Goal: Navigation & Orientation: Find specific page/section

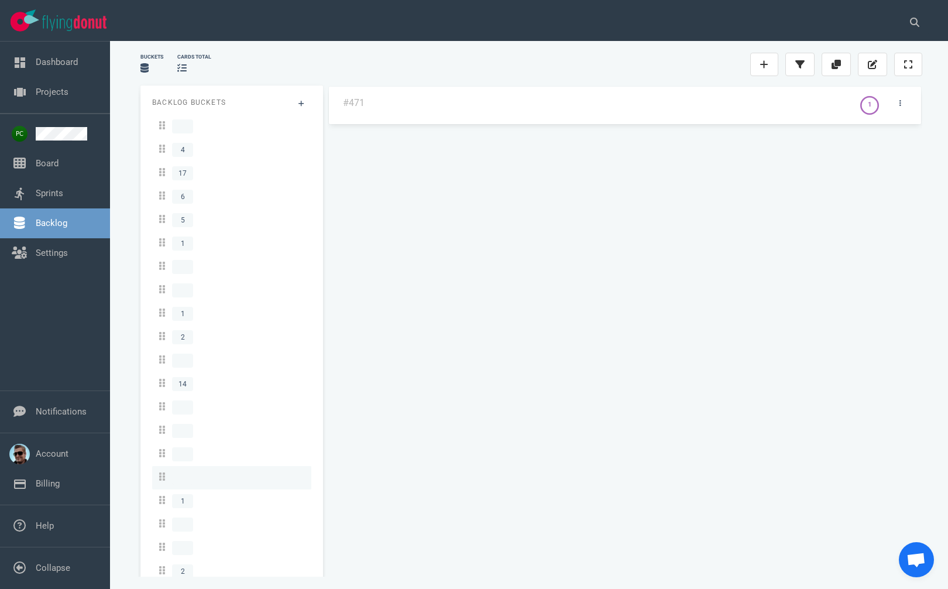
scroll to position [65, 0]
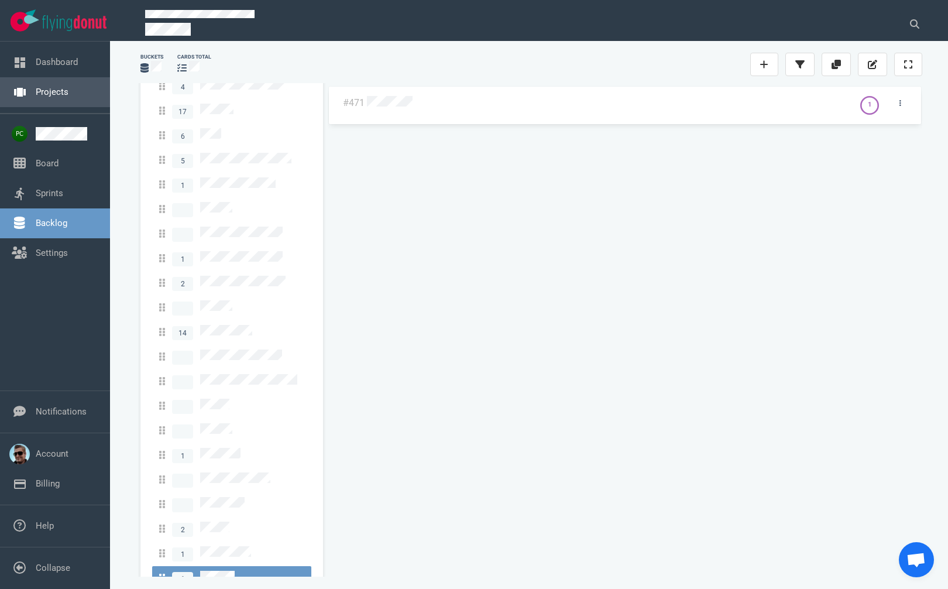
click at [48, 95] on link "Projects" at bounding box center [52, 92] width 33 height 11
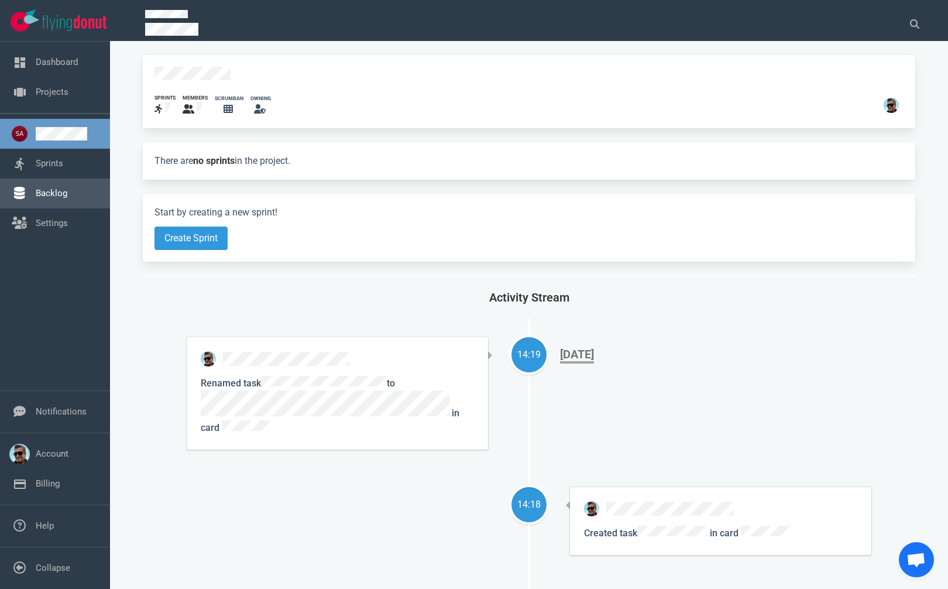
click at [50, 198] on link "Backlog" at bounding box center [52, 193] width 32 height 11
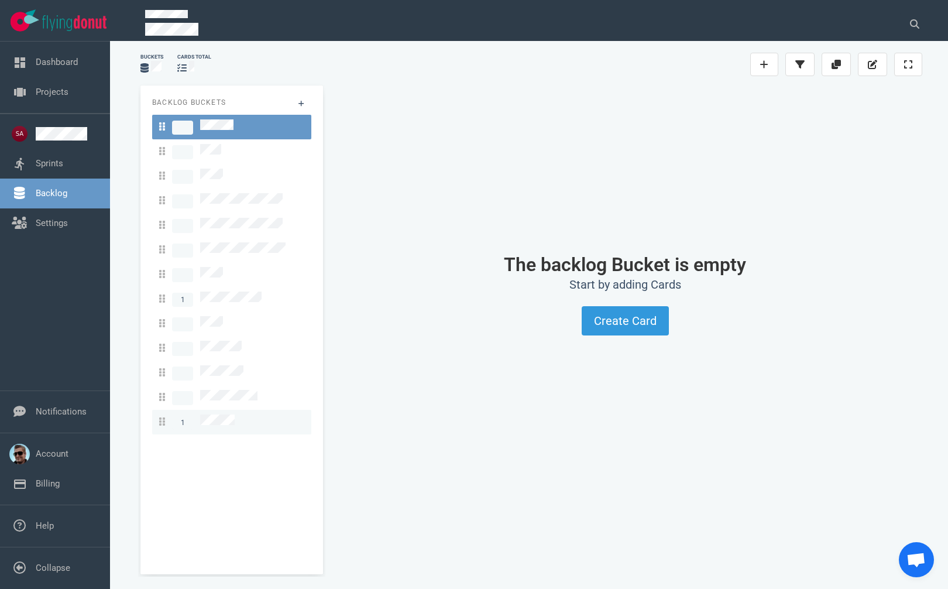
click at [232, 410] on link "1" at bounding box center [231, 422] width 159 height 25
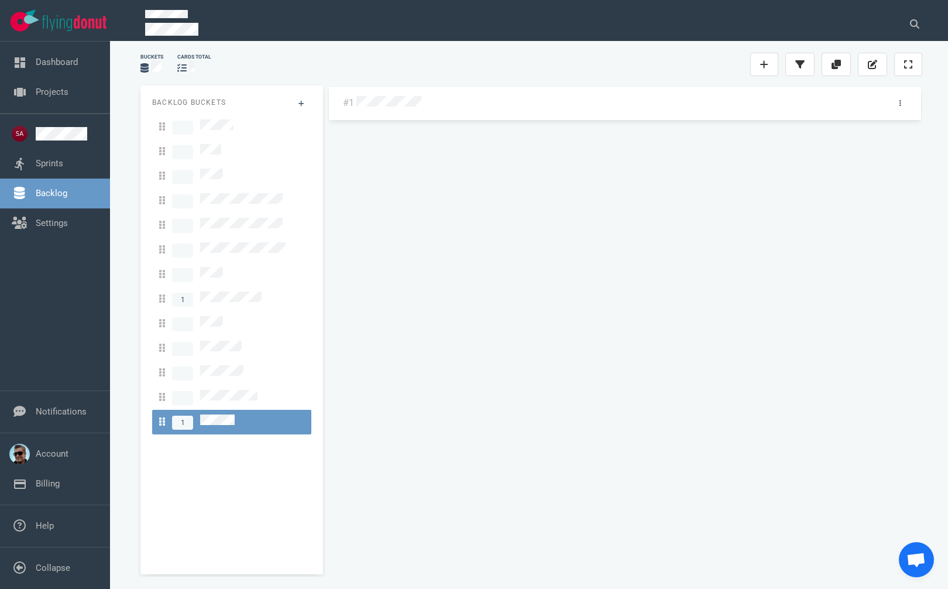
click at [406, 90] on div "#1" at bounding box center [625, 324] width 595 height 479
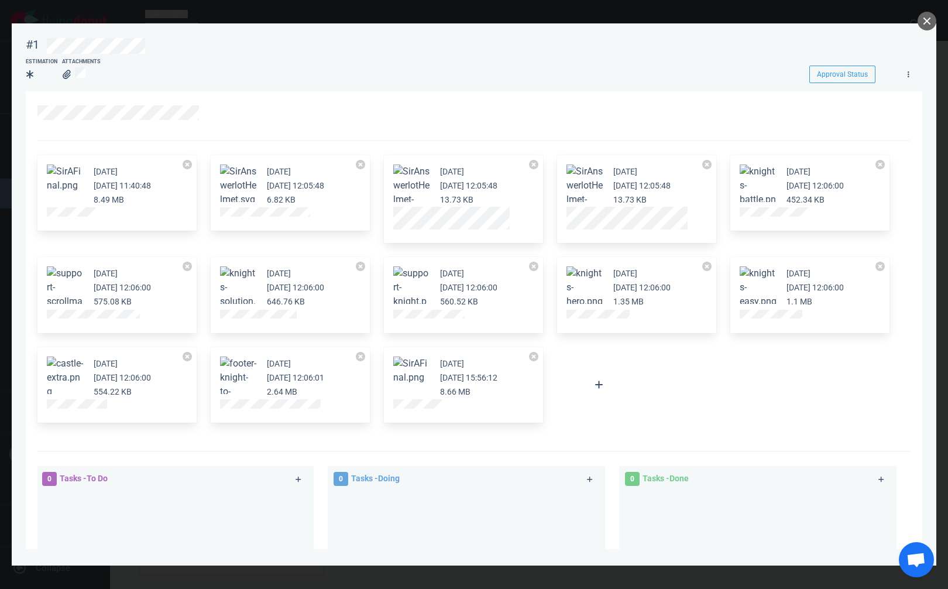
click at [408, 364] on button "Zoom image" at bounding box center [411, 371] width 37 height 28
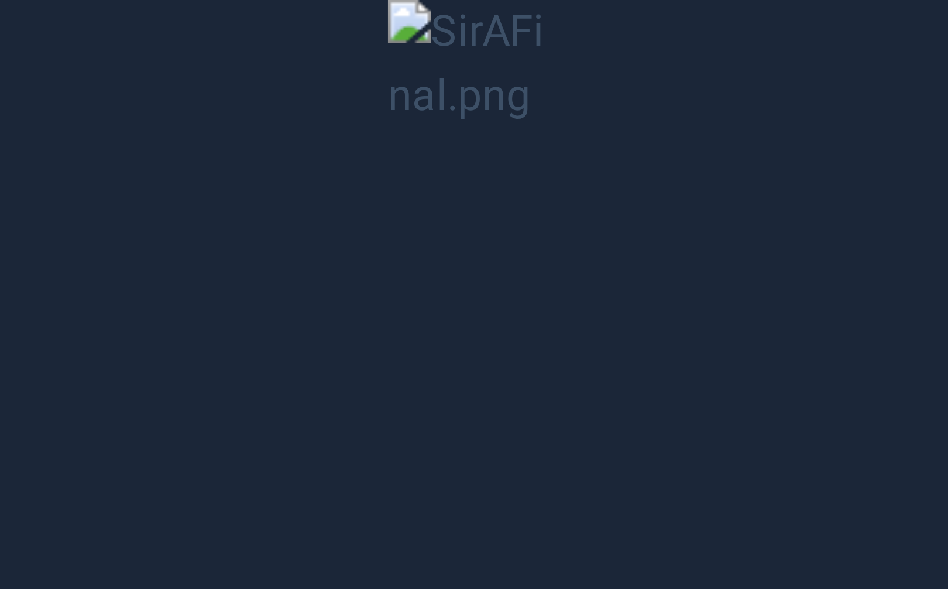
click at [459, 64] on button "Unzoom image" at bounding box center [474, 294] width 948 height 589
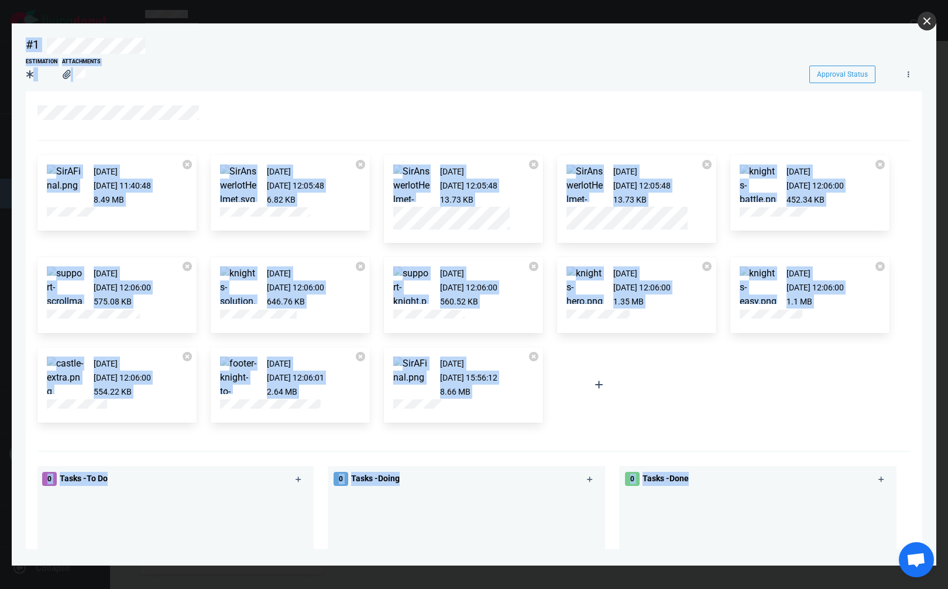
click at [933, 18] on div "#1 Approval Status Estimation Attachments Approval Status [DATE] [DATE] 11:40:4…" at bounding box center [474, 294] width 948 height 589
click at [928, 22] on button "close" at bounding box center [927, 21] width 19 height 19
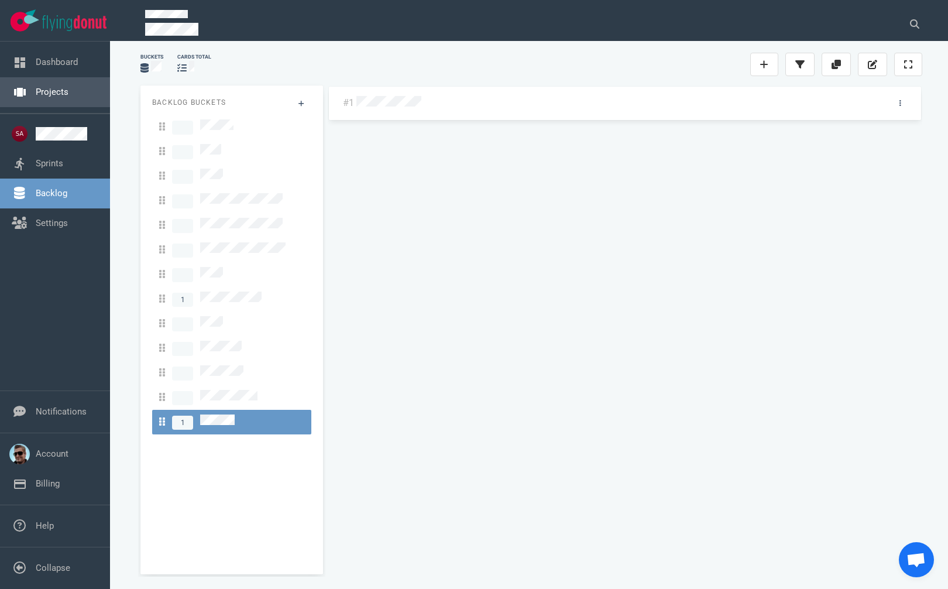
click at [44, 87] on link "Projects" at bounding box center [52, 92] width 33 height 11
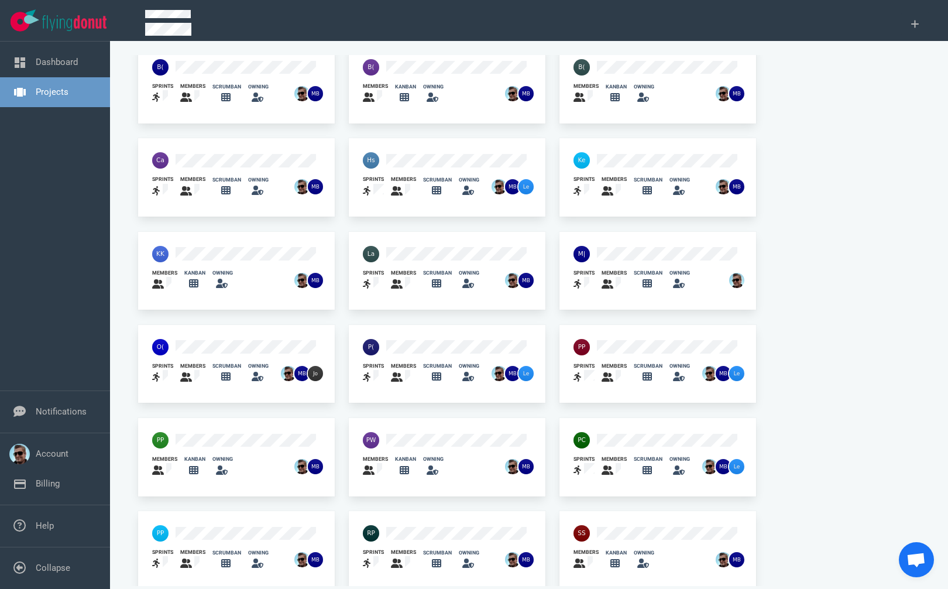
scroll to position [207, 0]
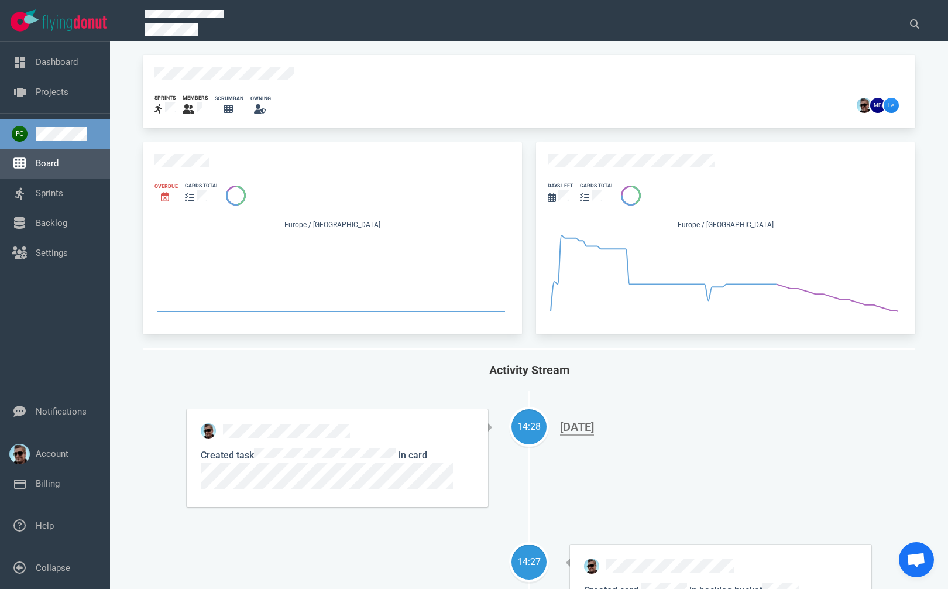
click at [53, 161] on link "Board" at bounding box center [47, 163] width 23 height 11
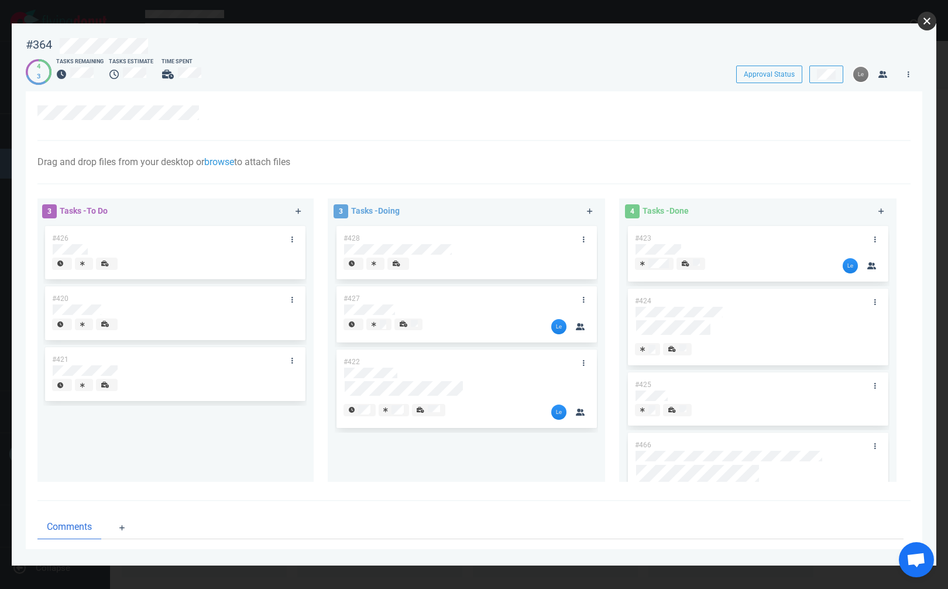
click at [931, 20] on button "close" at bounding box center [927, 21] width 19 height 19
